Goal: Navigation & Orientation: Find specific page/section

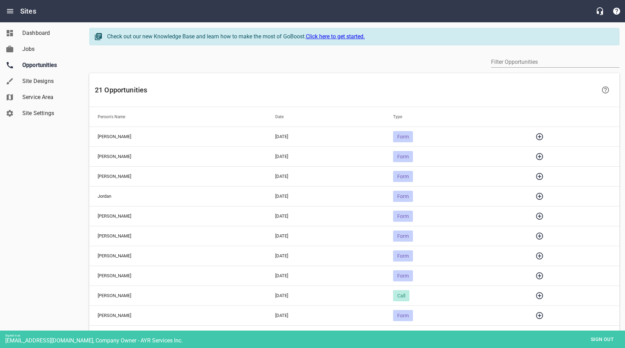
click at [543, 196] on icon "button" at bounding box center [539, 196] width 7 height 7
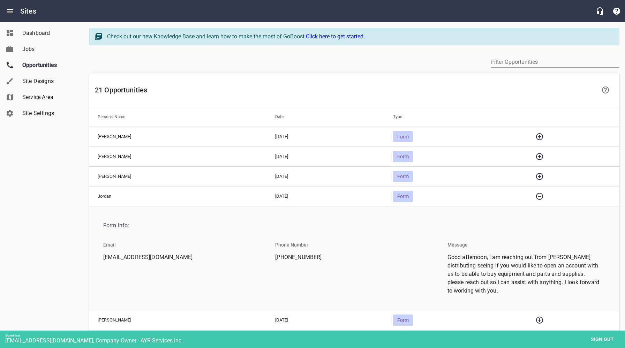
click at [543, 196] on icon "button" at bounding box center [539, 196] width 7 height 7
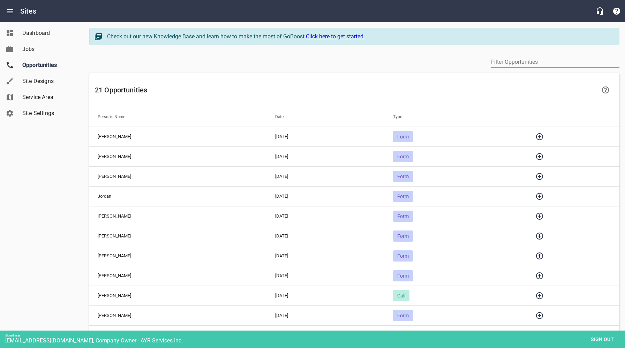
click at [544, 175] on icon "button" at bounding box center [540, 176] width 8 height 8
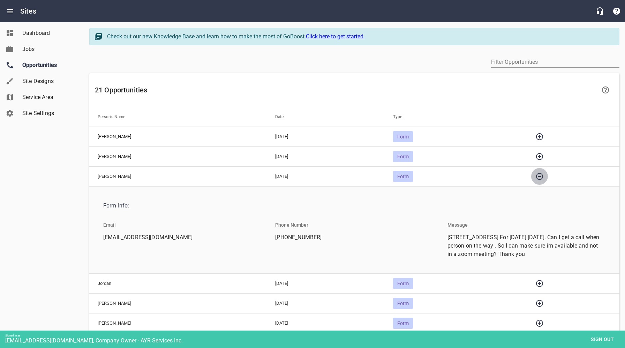
click at [544, 175] on icon "button" at bounding box center [540, 176] width 8 height 8
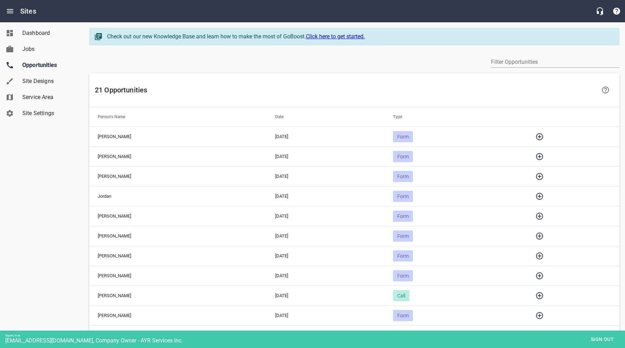
click at [544, 156] on icon "button" at bounding box center [540, 156] width 8 height 8
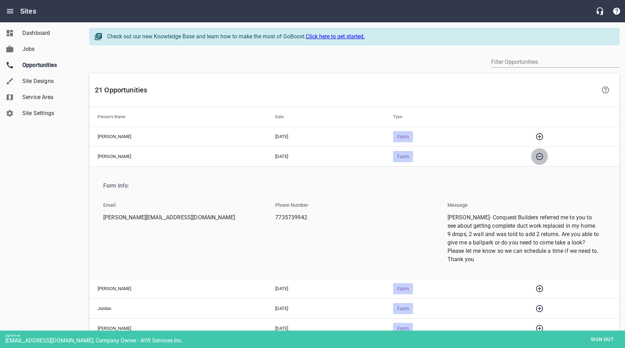
click at [544, 156] on icon "button" at bounding box center [540, 156] width 8 height 8
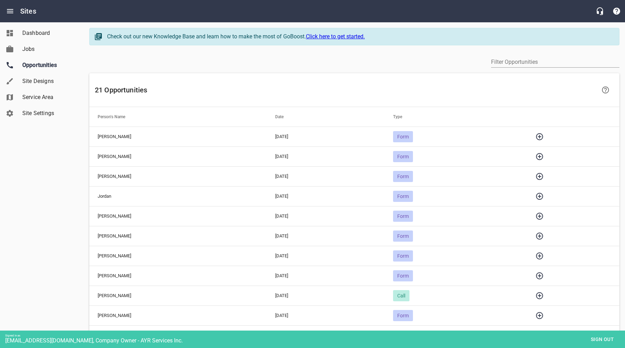
click at [543, 136] on icon "button" at bounding box center [539, 136] width 7 height 7
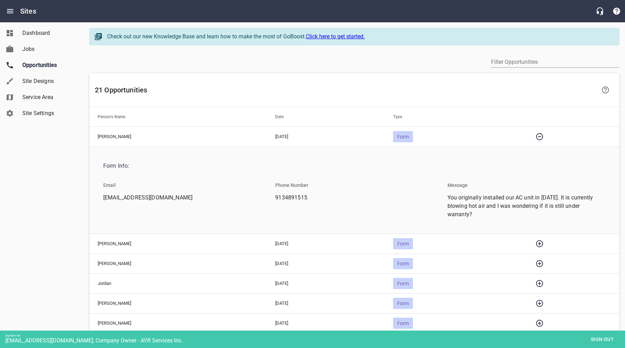
click at [595, 341] on span "Sign out" at bounding box center [602, 339] width 29 height 9
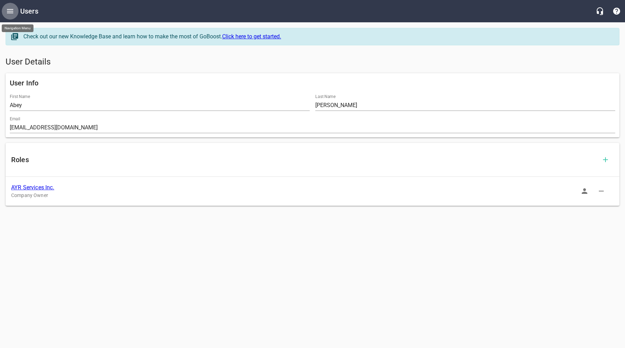
click at [8, 9] on icon "Open drawer" at bounding box center [10, 11] width 6 height 4
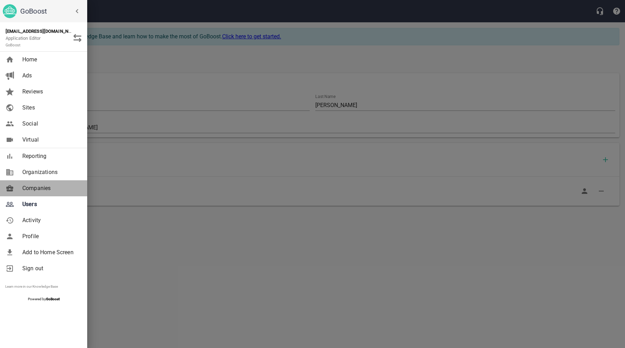
click at [35, 189] on span "Companies" at bounding box center [50, 188] width 57 height 8
